Goal: Task Accomplishment & Management: Use online tool/utility

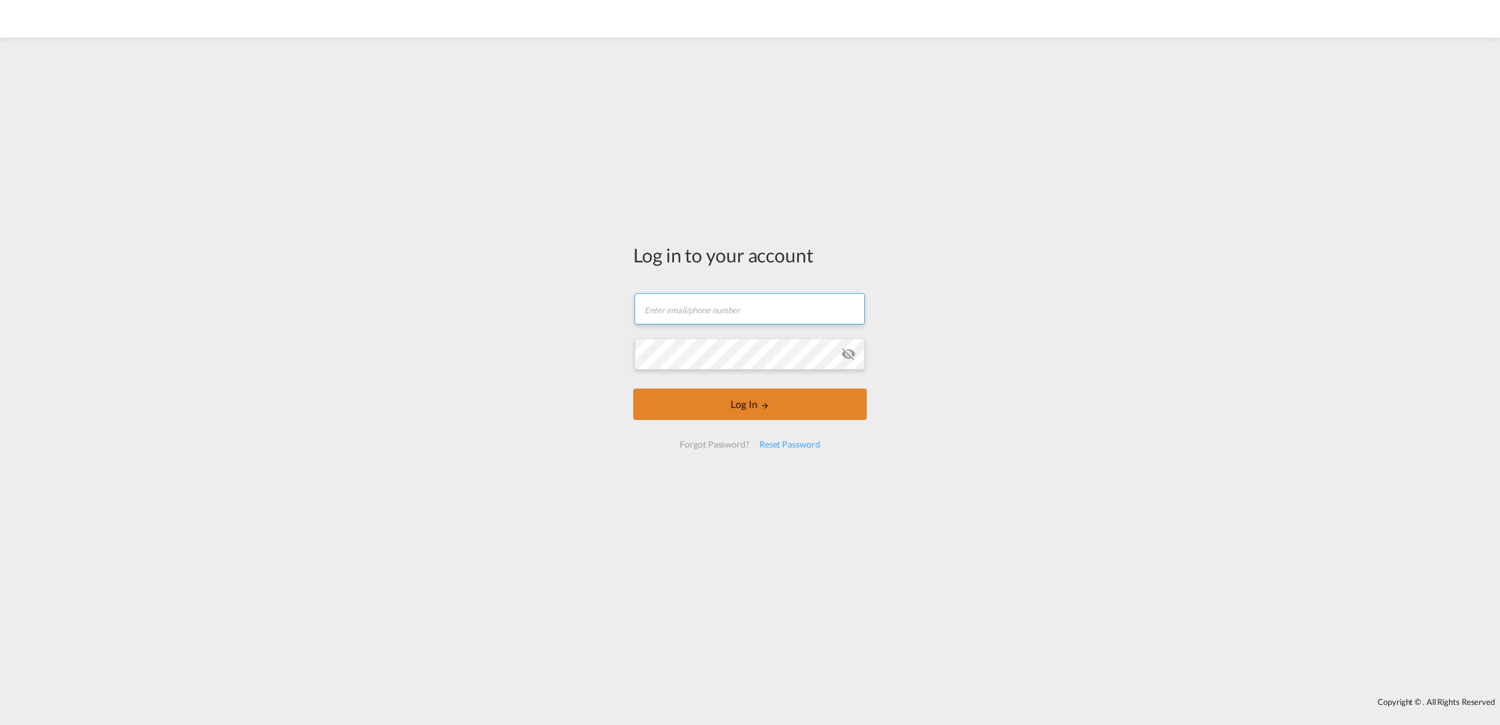
type input "[EMAIL_ADDRESS][DOMAIN_NAME]"
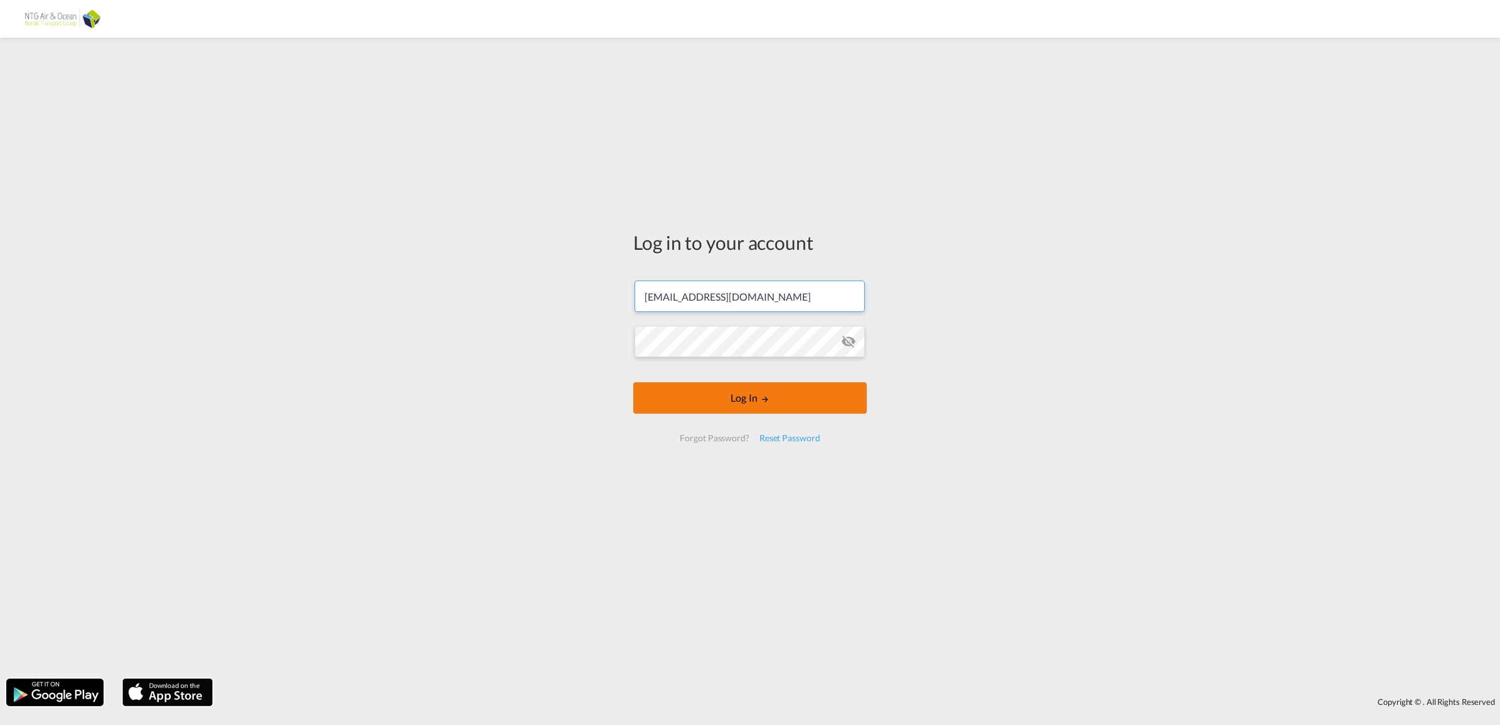
click at [675, 406] on button "Log In" at bounding box center [749, 397] width 233 height 31
